Goal: Register for event/course

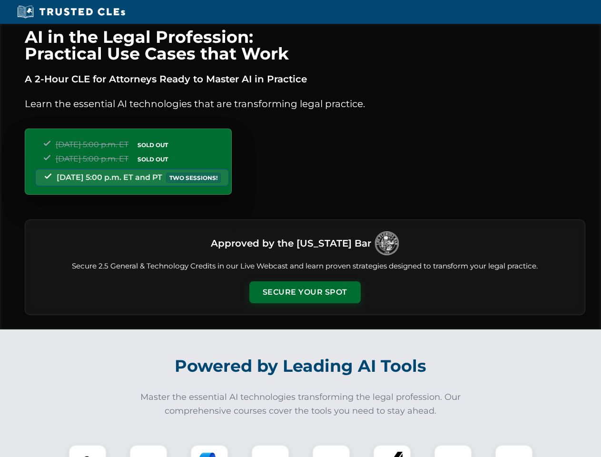
click at [304, 292] on button "Secure Your Spot" at bounding box center [304, 292] width 111 height 22
click at [88, 451] on img at bounding box center [88, 464] width 28 height 28
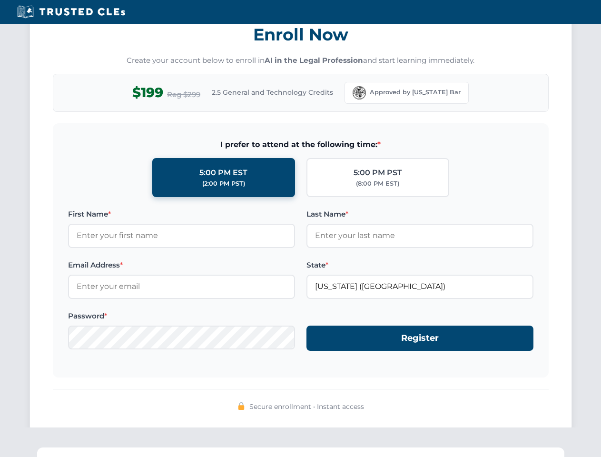
scroll to position [934, 0]
